Goal: Information Seeking & Learning: Learn about a topic

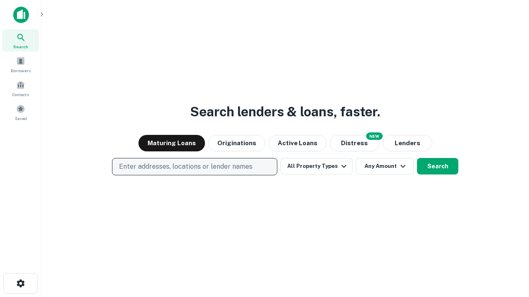
click at [194, 167] on p "Enter addresses, locations or lender names" at bounding box center [185, 167] width 133 height 10
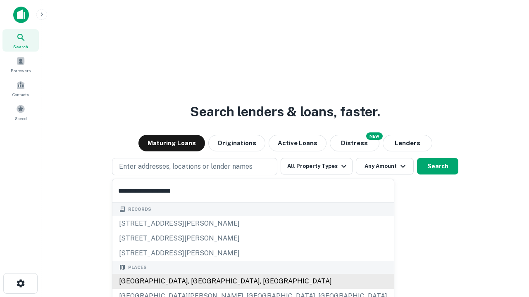
click at [197, 282] on div "Santa Monica, CA, USA" at bounding box center [252, 281] width 281 height 15
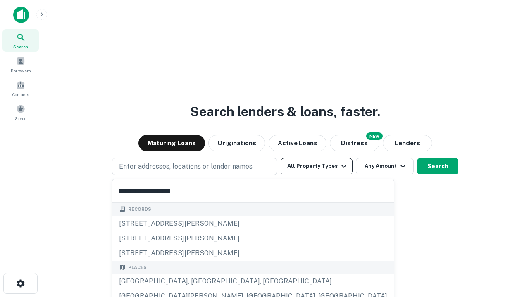
click at [316, 166] on button "All Property Types" at bounding box center [317, 166] width 72 height 17
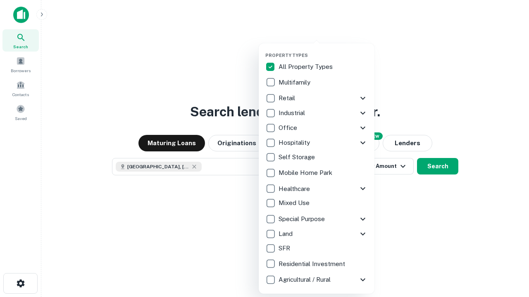
click at [323, 50] on button "button" at bounding box center [323, 50] width 116 height 0
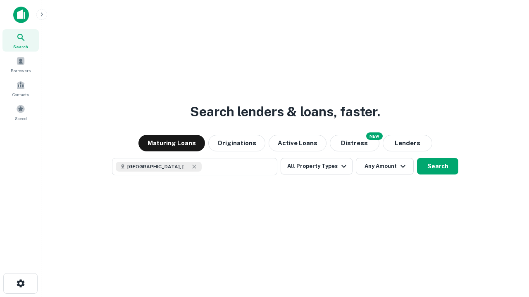
scroll to position [13, 0]
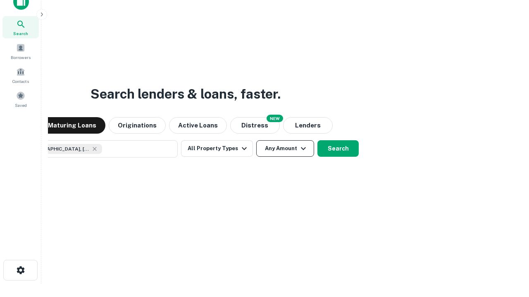
click at [256, 140] on button "Any Amount" at bounding box center [285, 148] width 58 height 17
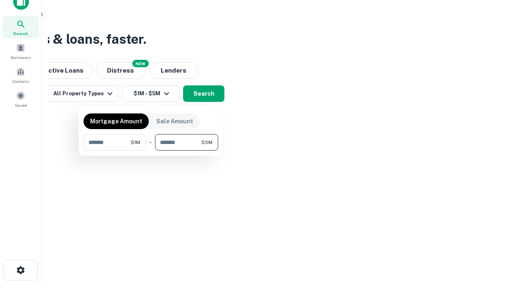
type input "*******"
click at [151, 151] on button "button" at bounding box center [150, 151] width 135 height 0
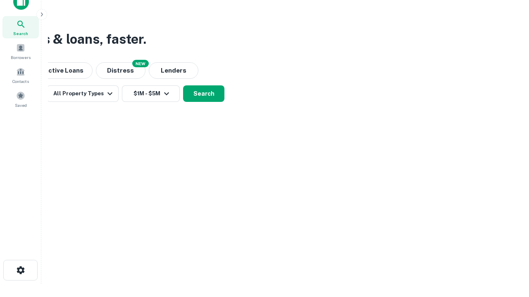
scroll to position [13, 0]
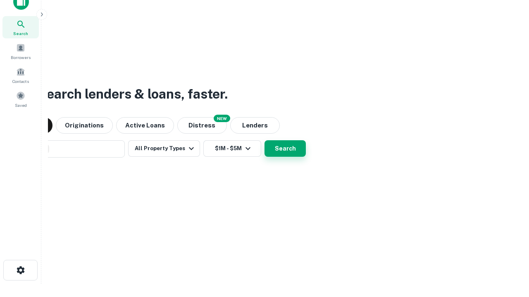
click at [264, 140] on button "Search" at bounding box center [284, 148] width 41 height 17
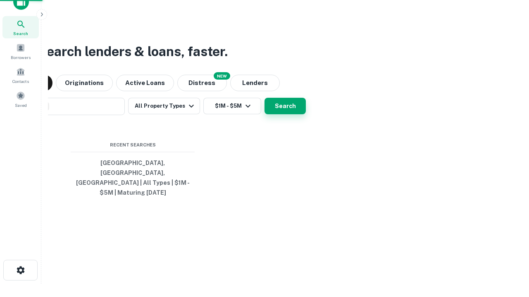
scroll to position [27, 234]
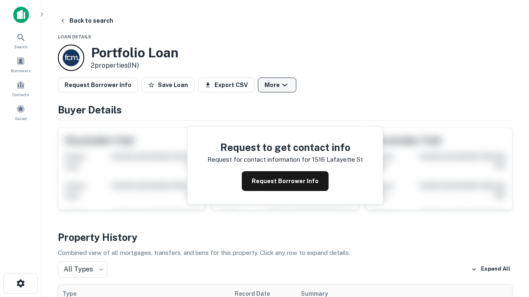
click at [277, 85] on button "More" at bounding box center [277, 85] width 38 height 15
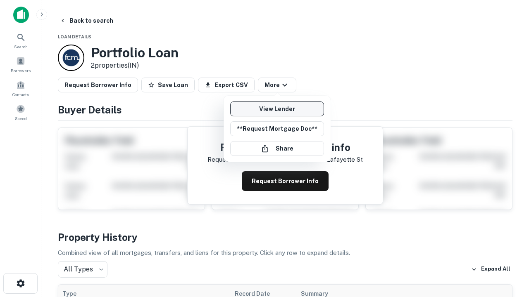
click at [277, 109] on link "View Lender" at bounding box center [277, 109] width 94 height 15
